Goal: Use online tool/utility: Utilize a website feature to perform a specific function

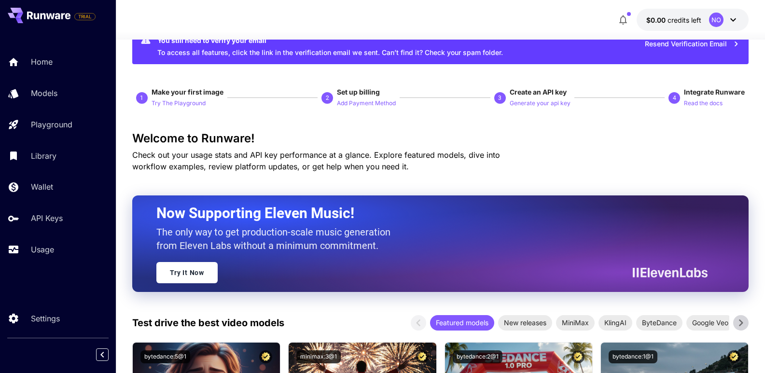
scroll to position [48, 0]
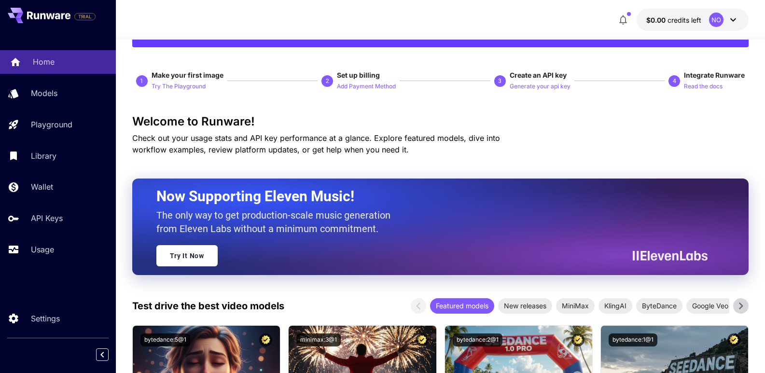
click at [50, 60] on p "Home" at bounding box center [44, 62] width 22 height 12
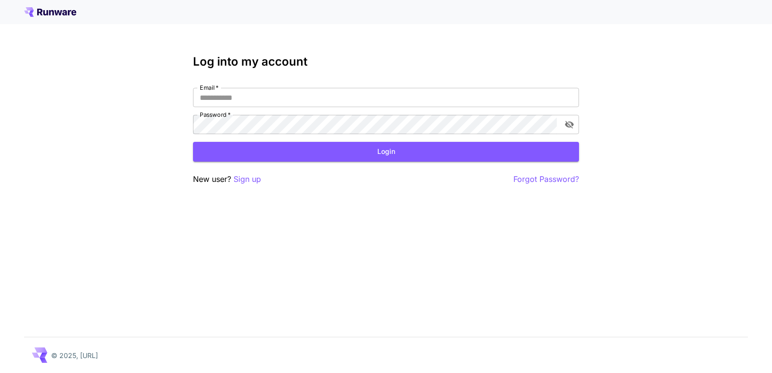
type input "**********"
click at [381, 150] on button "Login" at bounding box center [386, 152] width 386 height 20
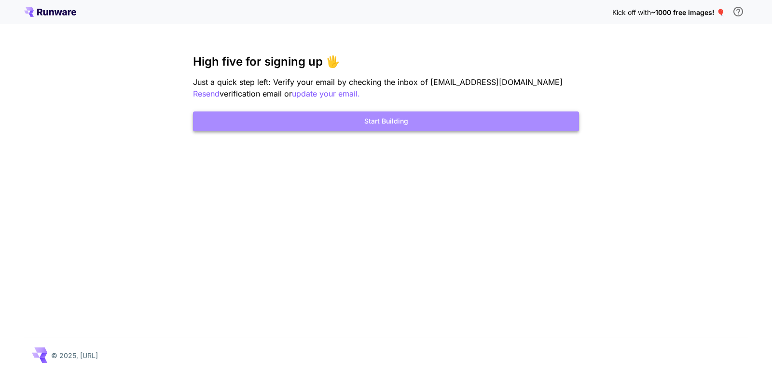
click at [371, 129] on button "Start Building" at bounding box center [386, 121] width 386 height 20
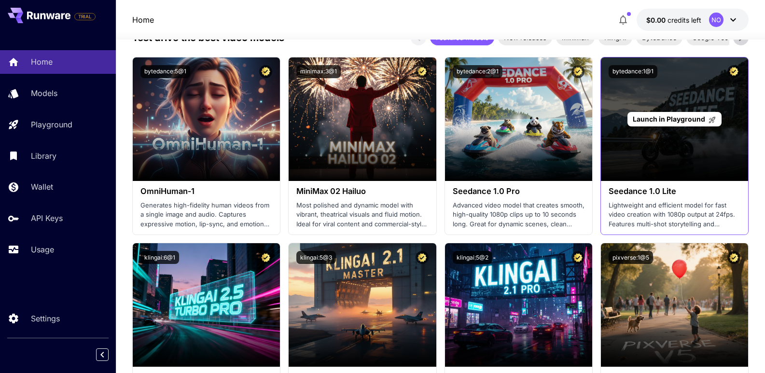
scroll to position [289, 0]
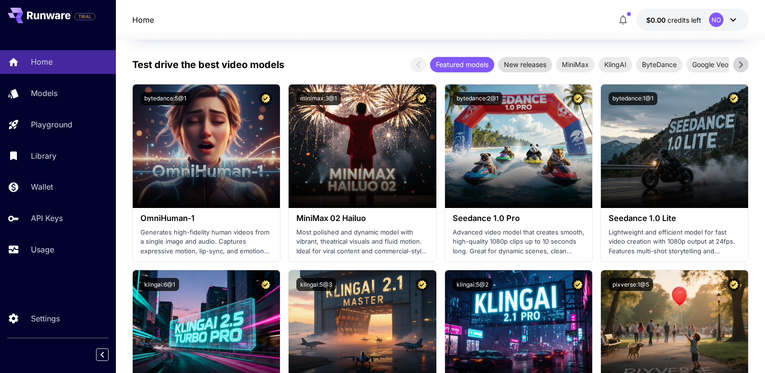
click at [515, 66] on span "New releases" at bounding box center [525, 64] width 54 height 10
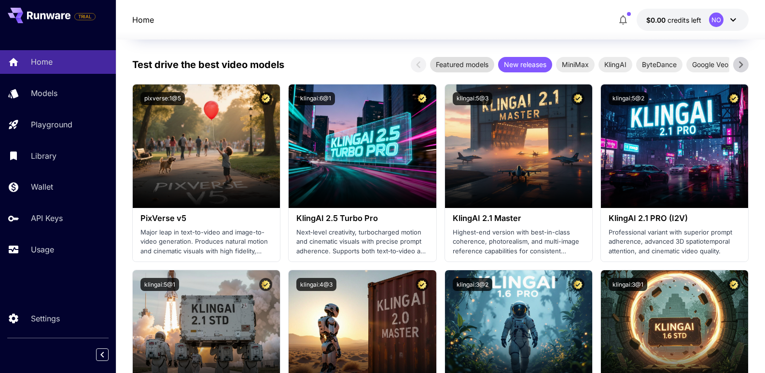
click at [460, 62] on span "Featured models" at bounding box center [462, 64] width 64 height 10
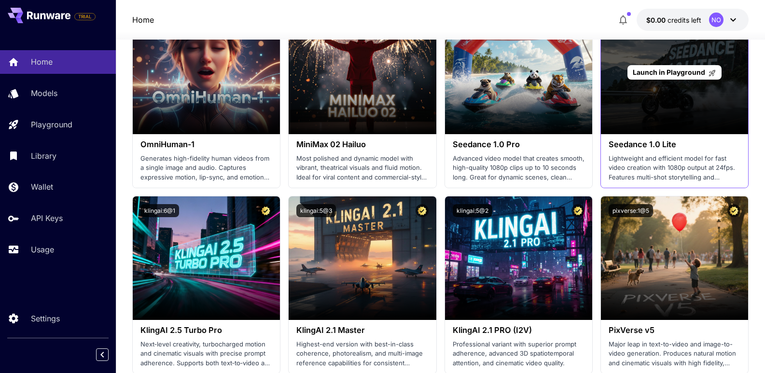
scroll to position [434, 0]
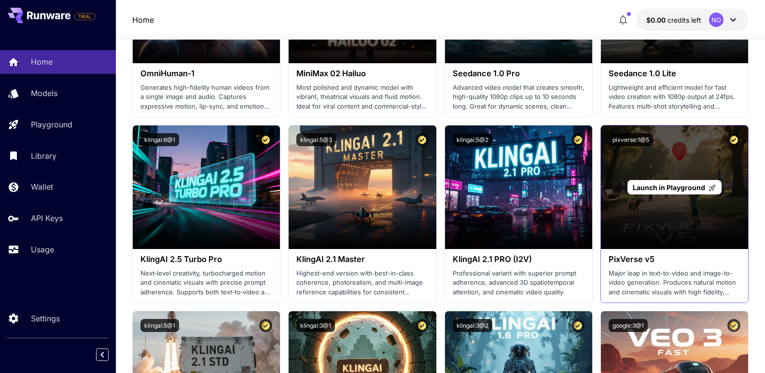
click at [660, 174] on div "Launch in Playground" at bounding box center [674, 187] width 147 height 124
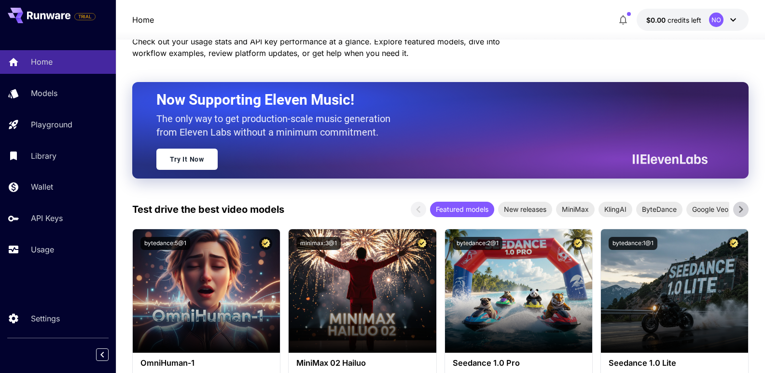
scroll to position [0, 0]
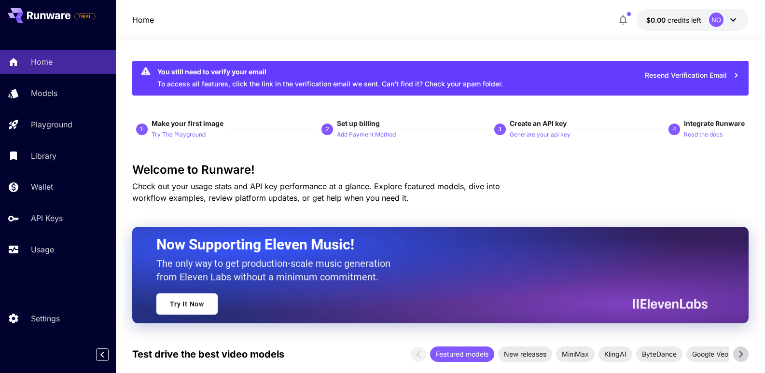
click at [738, 19] on icon at bounding box center [733, 20] width 12 height 12
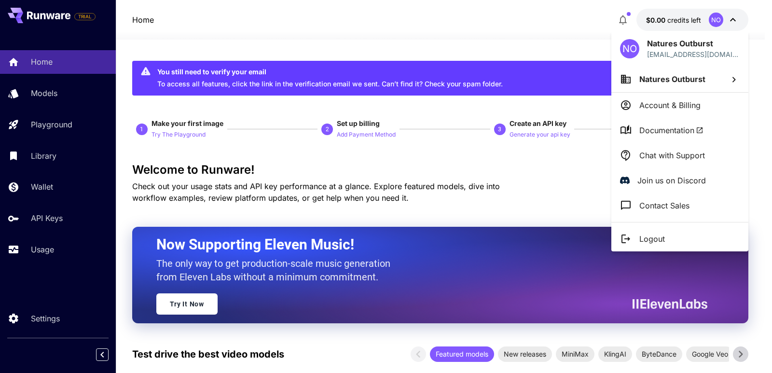
click at [496, 17] on div at bounding box center [386, 186] width 772 height 373
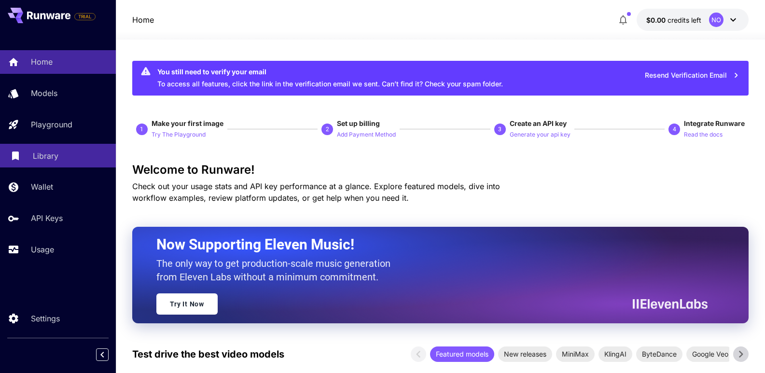
click at [68, 160] on div "Library" at bounding box center [70, 156] width 75 height 12
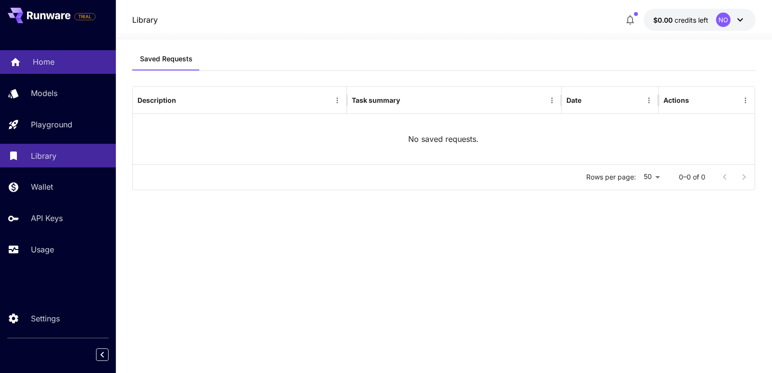
click at [58, 62] on div "Home" at bounding box center [70, 62] width 75 height 12
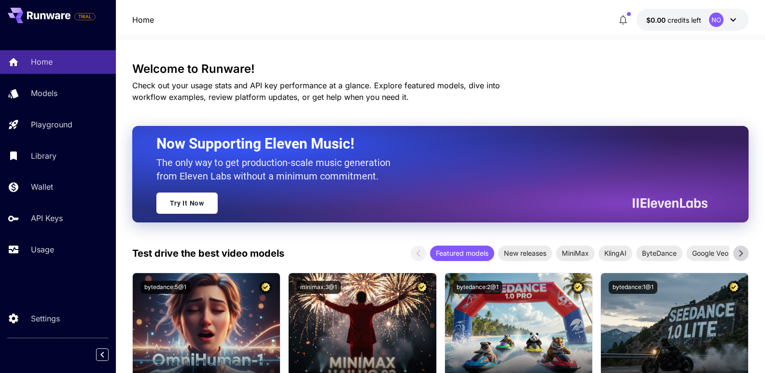
scroll to position [193, 0]
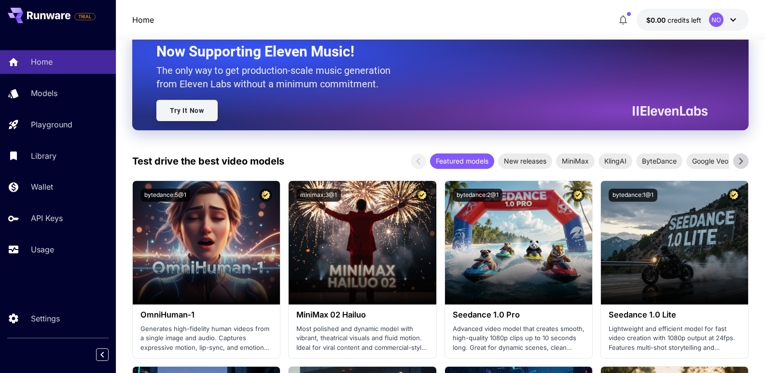
click at [189, 106] on link "Try It Now" at bounding box center [186, 110] width 61 height 21
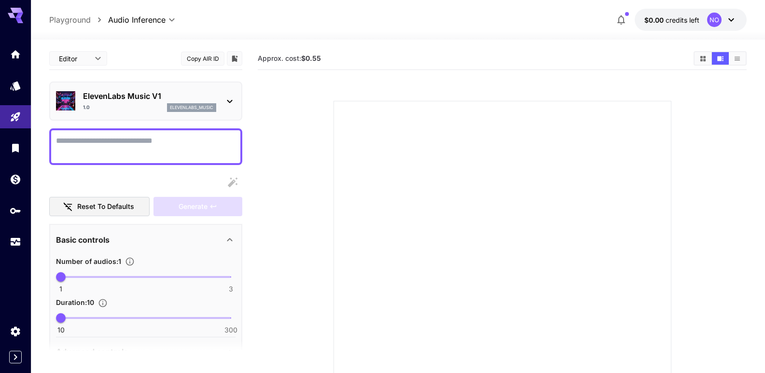
click at [101, 55] on body "**********" at bounding box center [382, 233] width 765 height 467
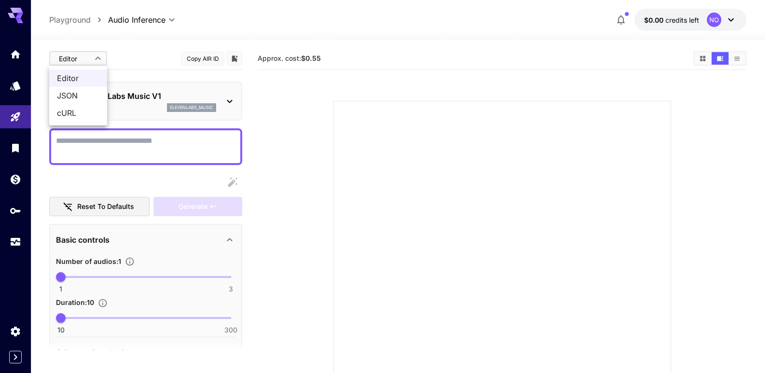
click at [136, 59] on div at bounding box center [386, 186] width 772 height 373
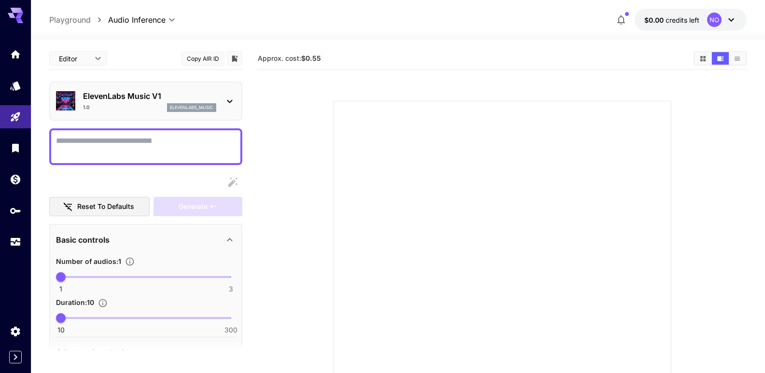
click at [135, 140] on textarea "Display cost in response" at bounding box center [145, 146] width 179 height 23
paste textarea "**********"
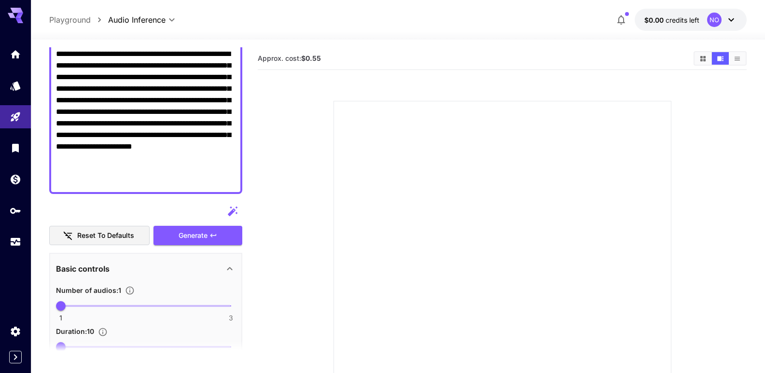
scroll to position [96, 0]
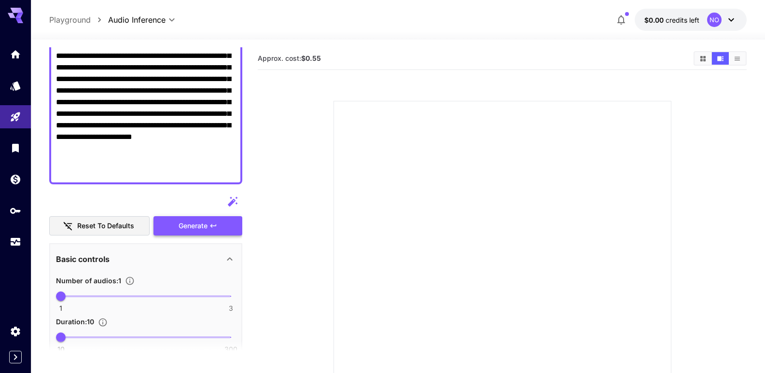
type textarea "**********"
click at [195, 228] on div "Generate" at bounding box center [197, 226] width 89 height 20
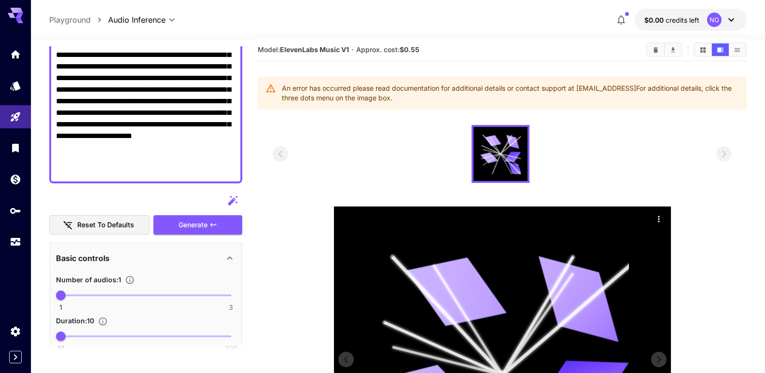
scroll to position [0, 0]
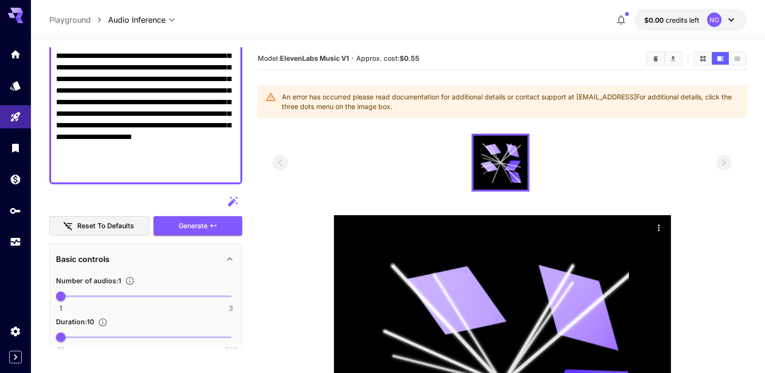
click at [735, 18] on icon at bounding box center [731, 20] width 12 height 12
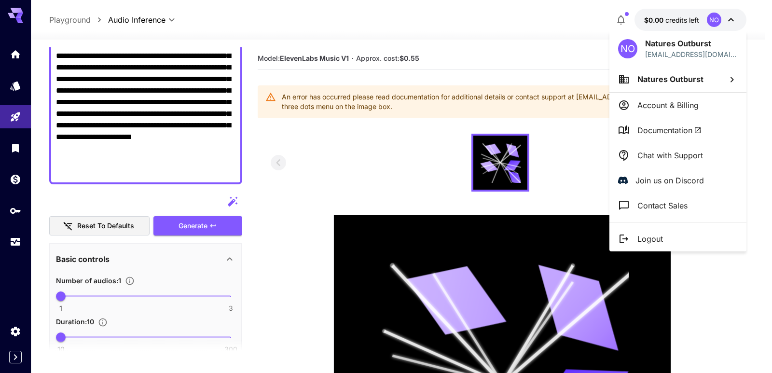
click at [532, 11] on div at bounding box center [386, 186] width 772 height 373
